Goal: Find specific page/section: Find specific page/section

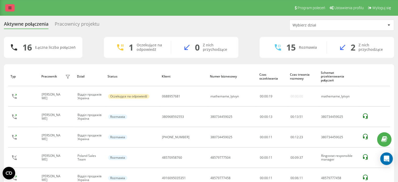
click at [10, 6] on icon at bounding box center [9, 8] width 3 height 4
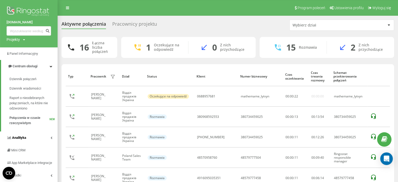
click at [23, 136] on span "Analityka" at bounding box center [19, 137] width 14 height 4
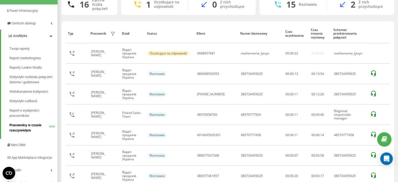
scroll to position [52, 0]
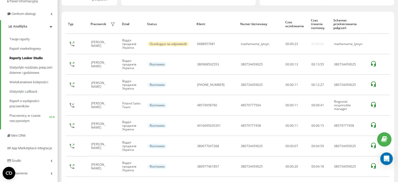
click at [35, 56] on span "Raporty Looker Studio" at bounding box center [25, 57] width 33 height 5
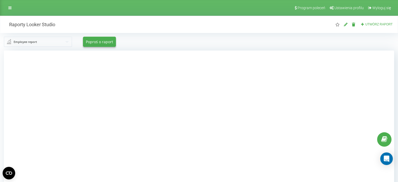
click at [41, 41] on input "text" at bounding box center [37, 41] width 67 height 9
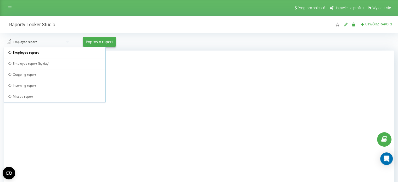
click at [50, 64] on div "Employee report (by day)" at bounding box center [54, 63] width 93 height 4
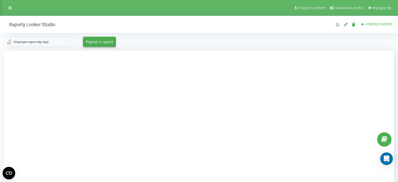
click at [380, 49] on div "Employee report (by day) Employee report Employee report (by day) Outgoing repo…" at bounding box center [198, 42] width 397 height 18
click at [374, 81] on div at bounding box center [199, 141] width 390 height 182
